Goal: Task Accomplishment & Management: Use online tool/utility

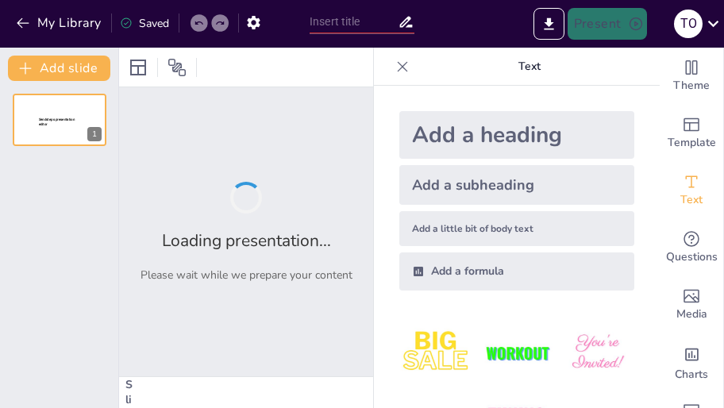
type input "Ботулинотерапия в лечении орфанных заболеваний: новые горизонты"
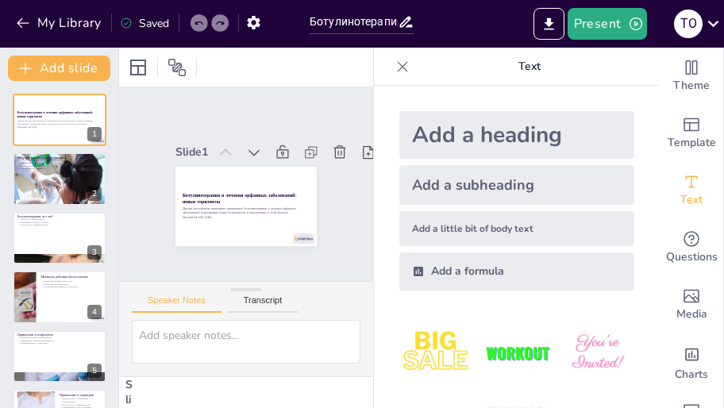
click at [83, 175] on div at bounding box center [80, 166] width 41 height 19
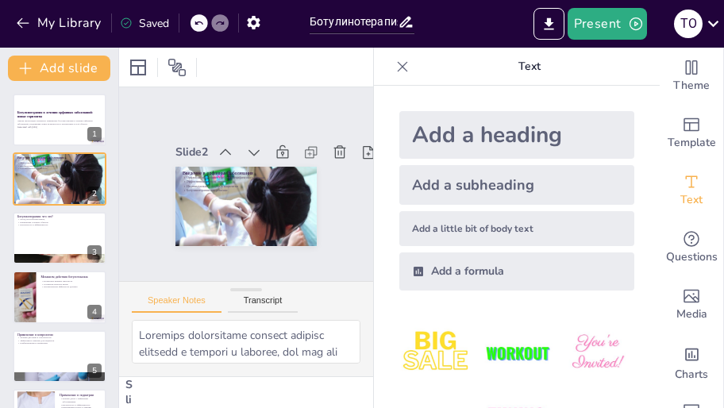
click at [40, 296] on div at bounding box center [60, 297] width 94 height 52
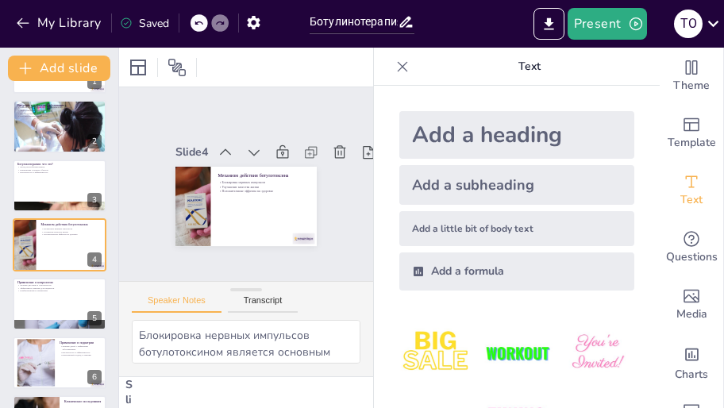
scroll to position [106, 0]
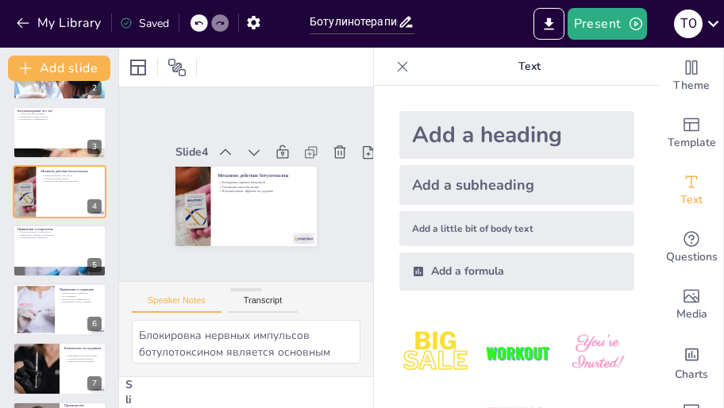
click at [37, 298] on div at bounding box center [36, 310] width 71 height 48
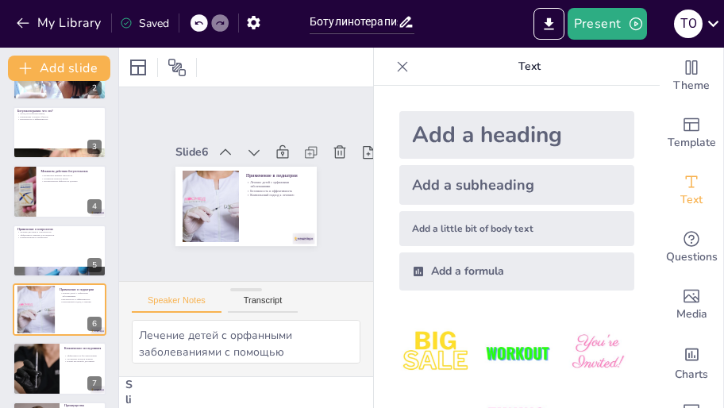
scroll to position [171, 0]
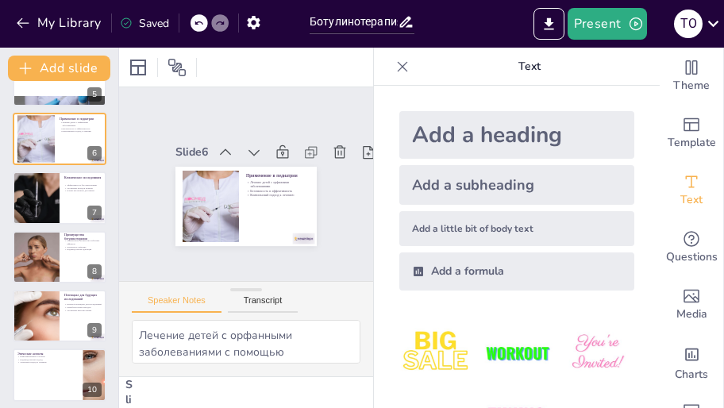
click at [34, 265] on div at bounding box center [36, 257] width 79 height 52
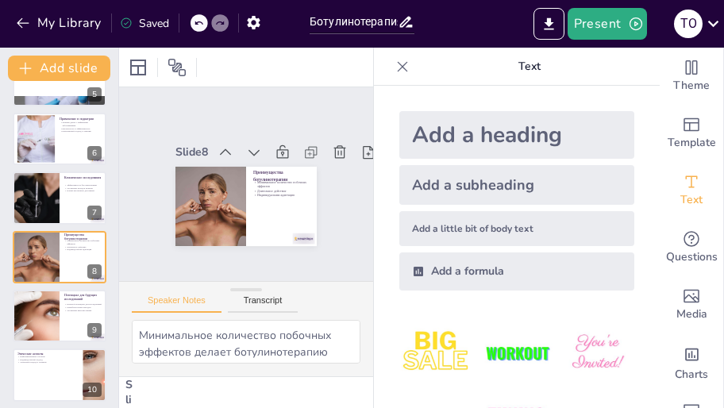
scroll to position [288, 0]
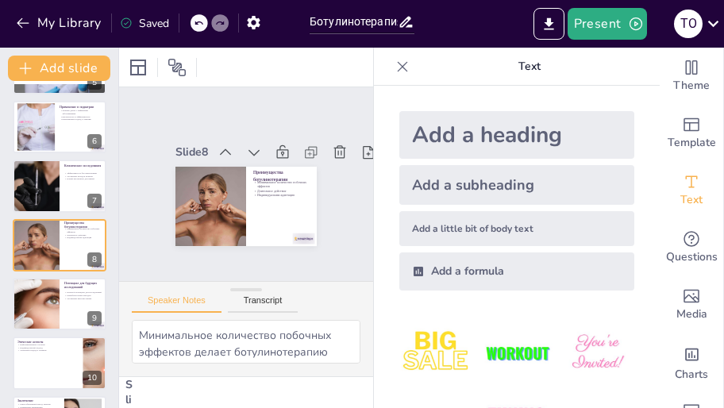
click at [47, 300] on div at bounding box center [36, 304] width 79 height 52
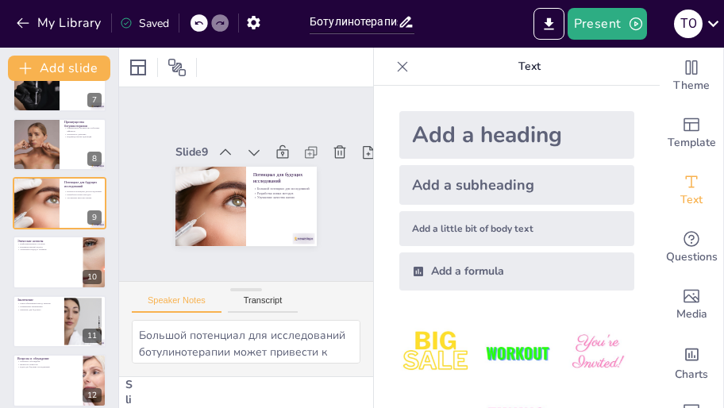
scroll to position [401, 0]
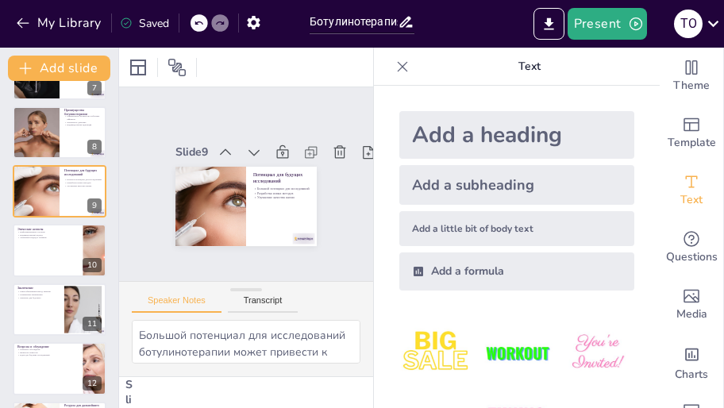
click at [48, 294] on p "Расширение применения" at bounding box center [38, 294] width 42 height 3
type textarea "Ботулинотерапия является многообещающим методом лечения, который может значител…"
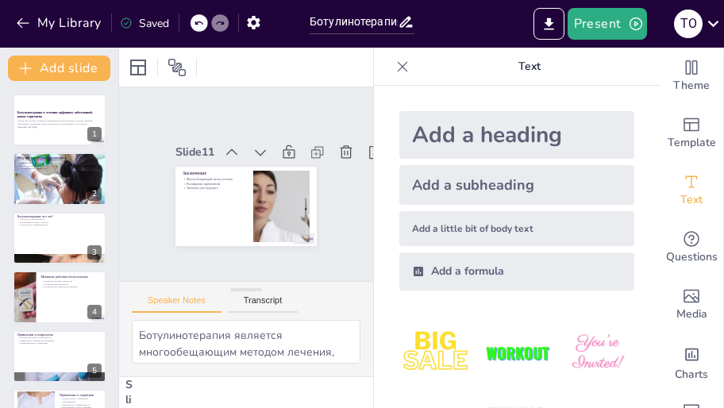
scroll to position [0, 0]
click at [37, 122] on p "Данная презентация охватывает применение ботулинотерапии в лечении орфанных заб…" at bounding box center [59, 123] width 84 height 6
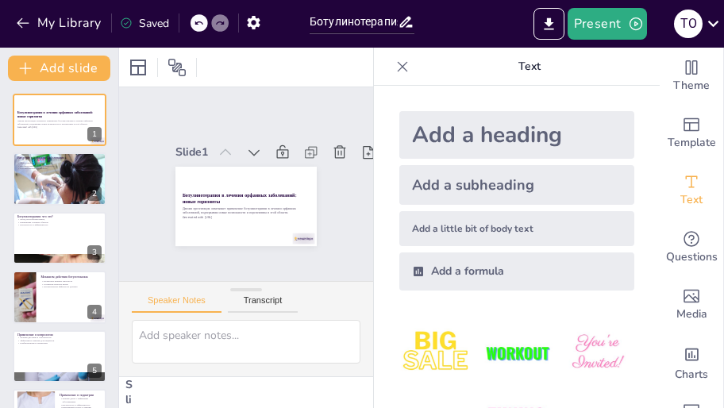
click at [44, 164] on p "Индивидуальный подход к пациентам" at bounding box center [59, 165] width 84 height 3
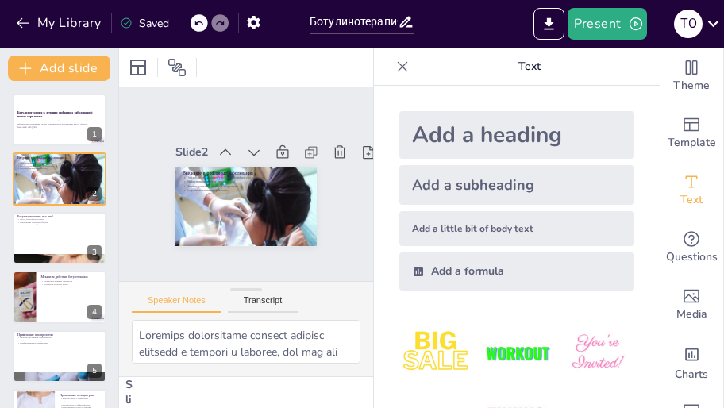
click at [60, 229] on button at bounding box center [69, 226] width 19 height 19
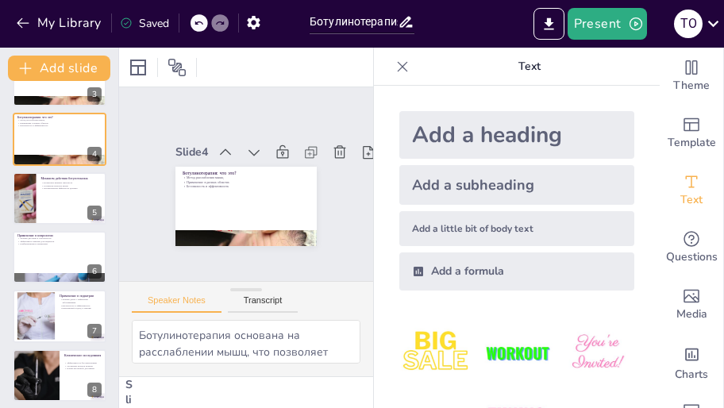
click at [49, 206] on div at bounding box center [60, 198] width 94 height 52
type textarea "Блокировка нервных импульсов ботулотоксином является основным механизмом действ…"
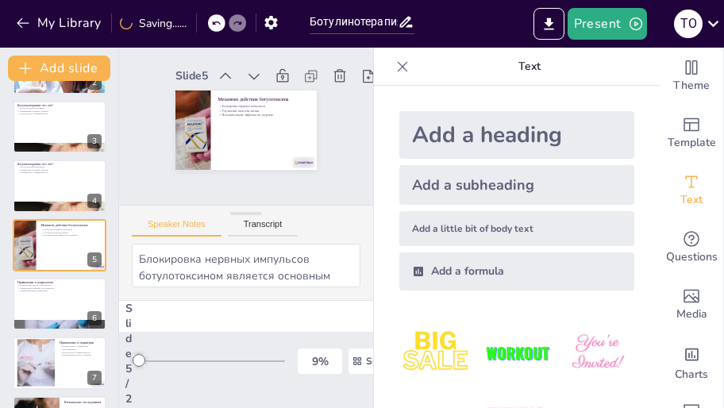
scroll to position [90, 0]
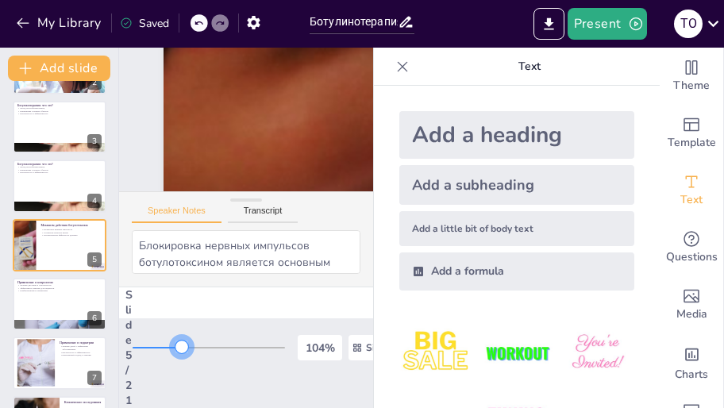
drag, startPoint x: 136, startPoint y: 339, endPoint x: 182, endPoint y: 351, distance: 46.8
click at [182, 351] on div "104 % Single View" at bounding box center [278, 347] width 291 height 25
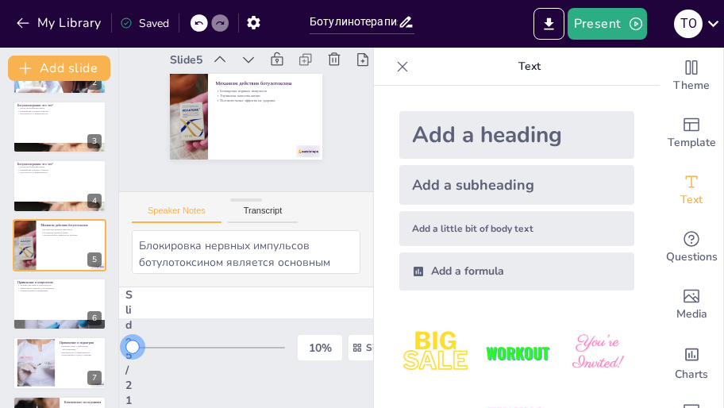
drag, startPoint x: 167, startPoint y: 340, endPoint x: 117, endPoint y: 335, distance: 50.2
click at [120, 337] on div "Slide 5 / 21 10 % Single View" at bounding box center [274, 347] width 311 height 121
